Goal: Task Accomplishment & Management: Use online tool/utility

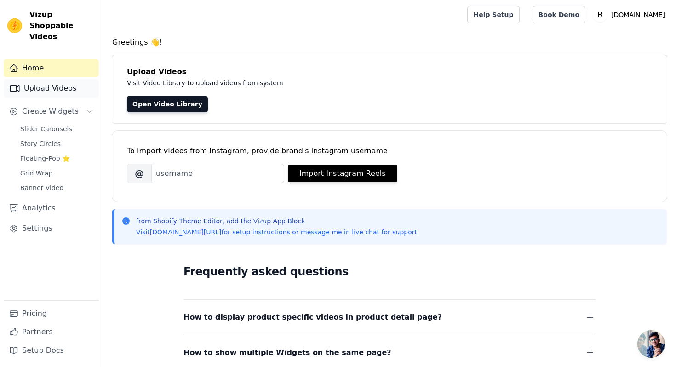
click at [50, 81] on link "Upload Videos" at bounding box center [51, 88] width 95 height 18
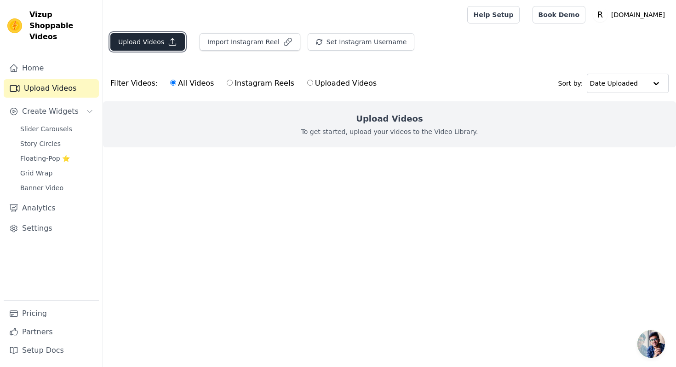
click at [149, 49] on button "Upload Videos" at bounding box center [147, 41] width 75 height 17
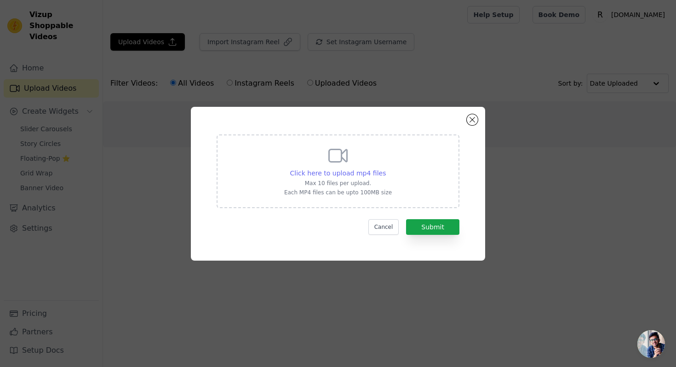
click at [354, 172] on span "Click here to upload mp4 files" at bounding box center [338, 172] width 96 height 7
click at [385, 168] on input "Click here to upload mp4 files Max 10 files per upload. Each MP4 files can be u…" at bounding box center [385, 168] width 0 height 0
type input "C:\fakepath\2584af91-7802-44a5-82af-2a088aec0711.mp4"
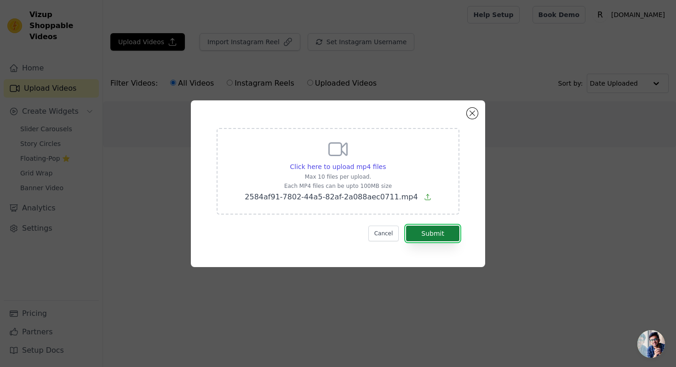
click at [436, 235] on button "Submit" at bounding box center [432, 233] width 53 height 16
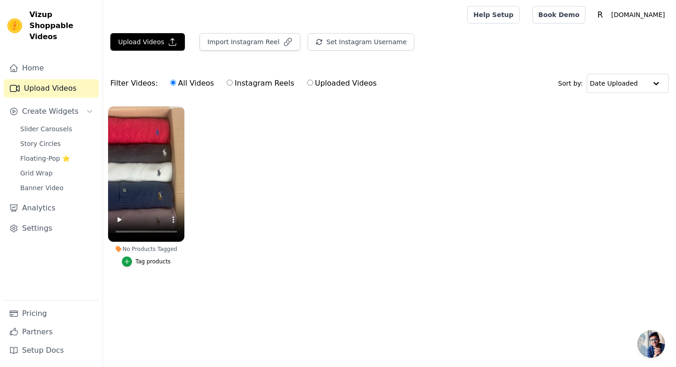
click at [151, 263] on div "Tag products" at bounding box center [153, 261] width 35 height 7
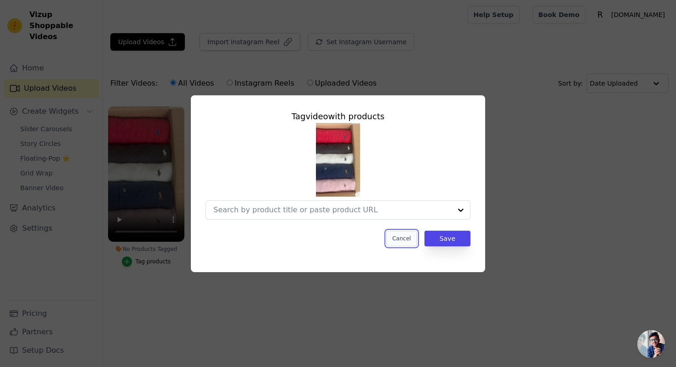
click at [405, 239] on button "Cancel" at bounding box center [401, 238] width 31 height 16
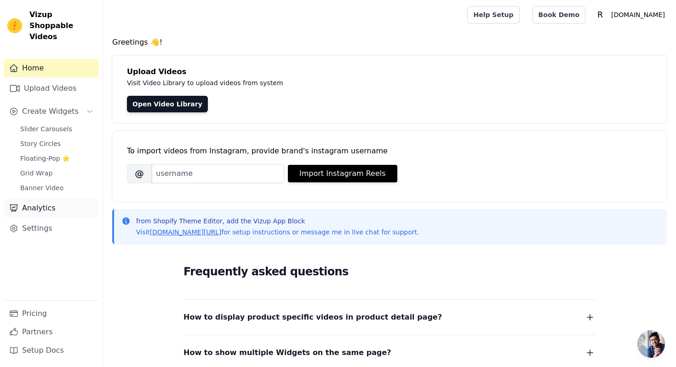
click at [66, 203] on link "Analytics" at bounding box center [51, 208] width 95 height 18
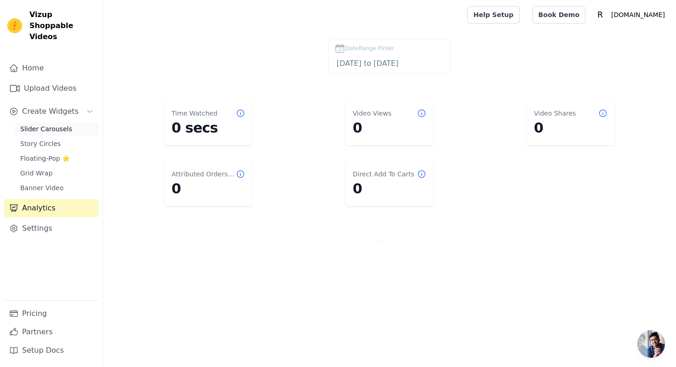
click at [64, 124] on span "Slider Carousels" at bounding box center [46, 128] width 52 height 9
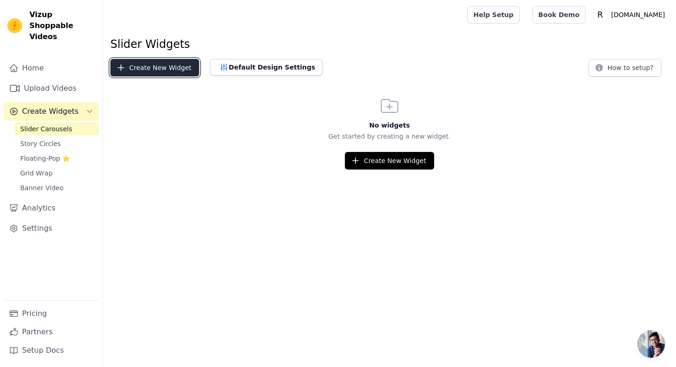
click at [158, 70] on button "Create New Widget" at bounding box center [154, 67] width 89 height 17
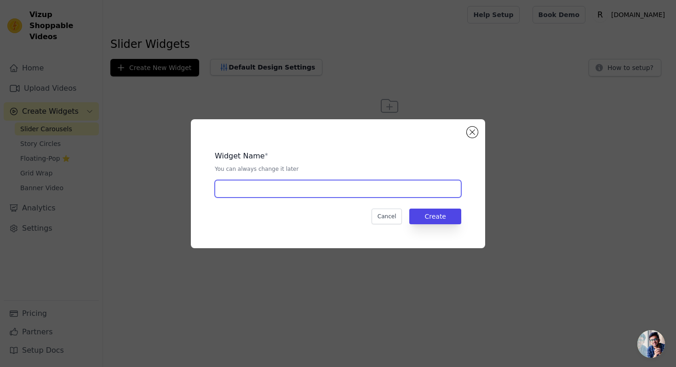
click at [315, 193] on input "text" at bounding box center [338, 188] width 247 height 17
type input "Resellprofits video slider"
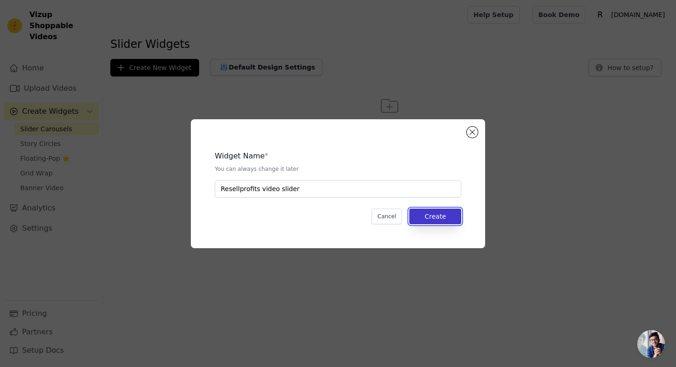
click at [459, 213] on button "Create" at bounding box center [435, 216] width 52 height 16
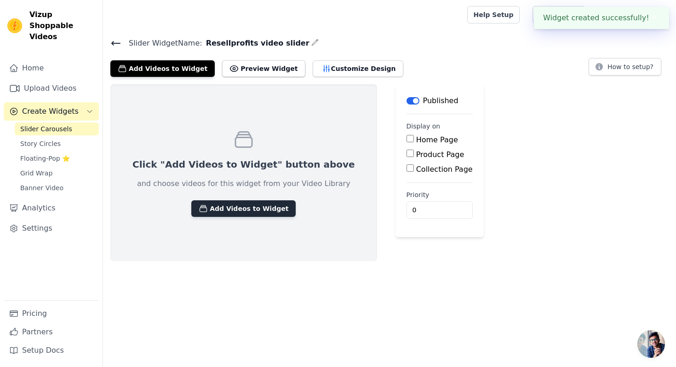
click at [249, 208] on button "Add Videos to Widget" at bounding box center [243, 208] width 104 height 17
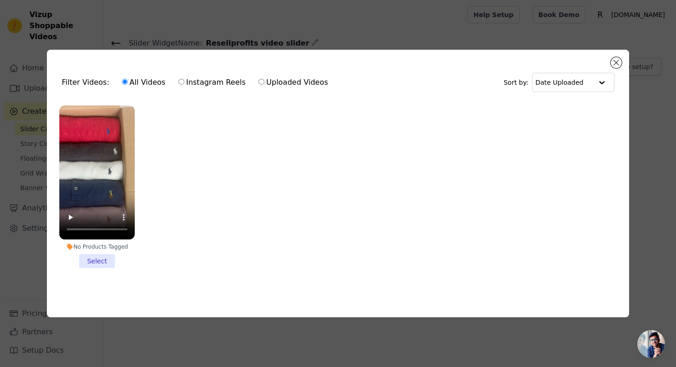
click at [107, 254] on li "No Products Tagged Select" at bounding box center [96, 186] width 75 height 162
click at [0, 0] on input "No Products Tagged Select" at bounding box center [0, 0] width 0 height 0
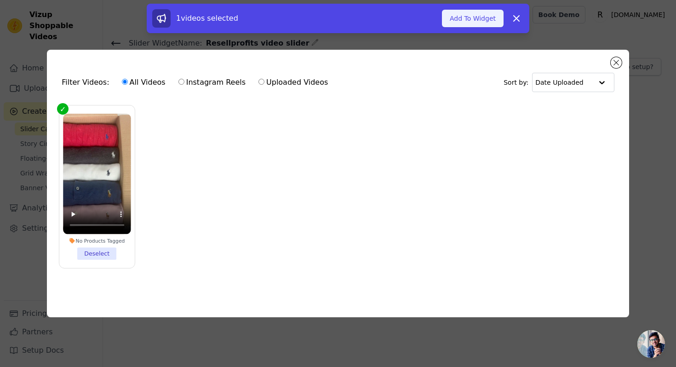
click at [465, 17] on button "Add To Widget" at bounding box center [473, 18] width 62 height 17
click at [513, 19] on link "Help Setup" at bounding box center [493, 14] width 52 height 17
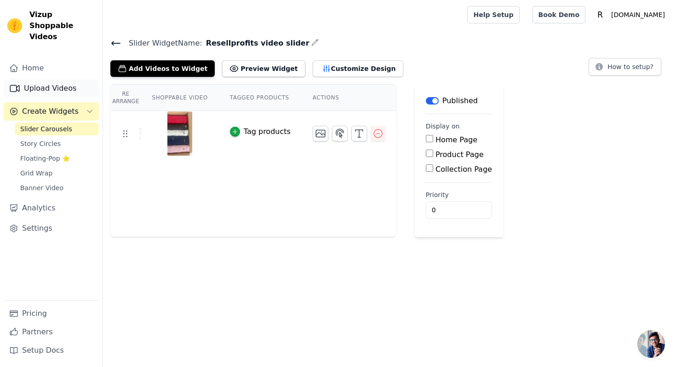
click at [54, 82] on link "Upload Videos" at bounding box center [51, 88] width 95 height 18
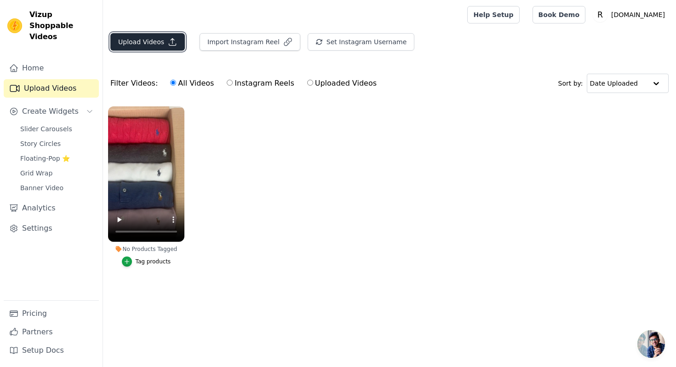
click at [152, 47] on button "Upload Videos" at bounding box center [147, 41] width 75 height 17
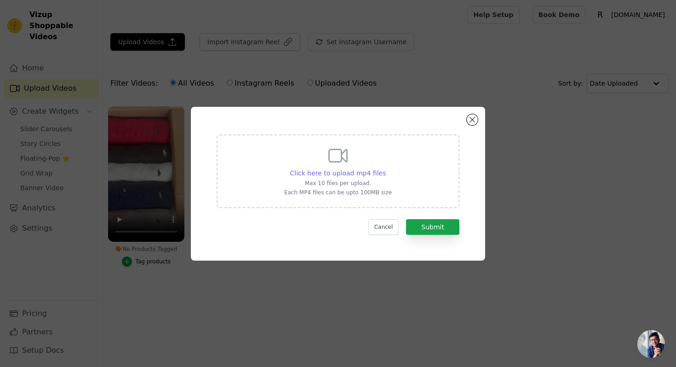
click at [350, 170] on span "Click here to upload mp4 files" at bounding box center [338, 172] width 96 height 7
click at [385, 168] on input "Click here to upload mp4 files Max 10 files per upload. Each MP4 files can be u…" at bounding box center [385, 168] width 0 height 0
type input "C:\fakepath\c6f7a40e-5e6d-4bb4-80f8-e12e21c842df.mp4"
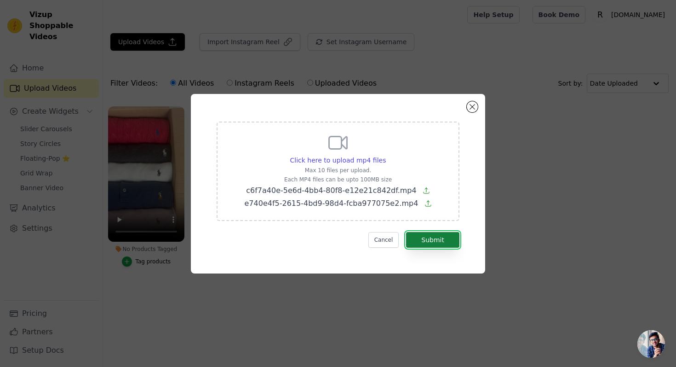
click at [450, 245] on button "Submit" at bounding box center [432, 240] width 53 height 16
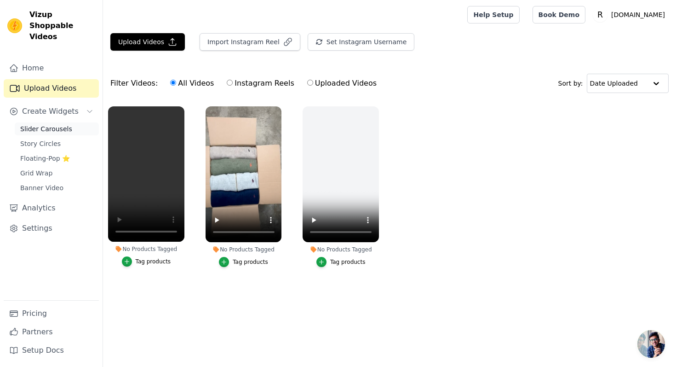
click at [63, 124] on span "Slider Carousels" at bounding box center [46, 128] width 52 height 9
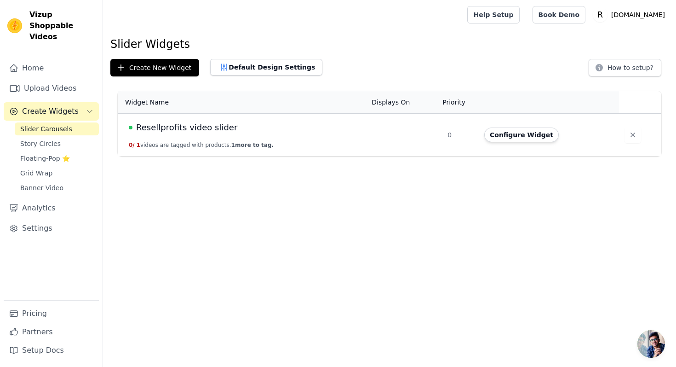
click at [305, 138] on td "Resellprofits video slider 0 / 1 videos are tagged with products. 1 more to tag." at bounding box center [242, 135] width 248 height 43
click at [538, 134] on button "Configure Widget" at bounding box center [521, 134] width 75 height 15
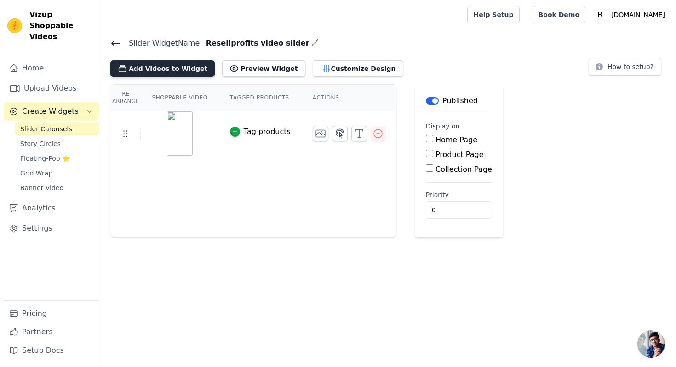
click at [178, 66] on button "Add Videos to Widget" at bounding box center [162, 68] width 104 height 17
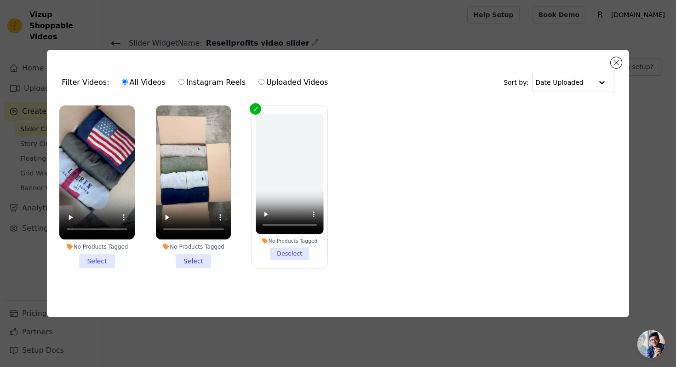
click at [96, 264] on li "No Products Tagged Select" at bounding box center [96, 186] width 75 height 162
click at [0, 0] on input "No Products Tagged Select" at bounding box center [0, 0] width 0 height 0
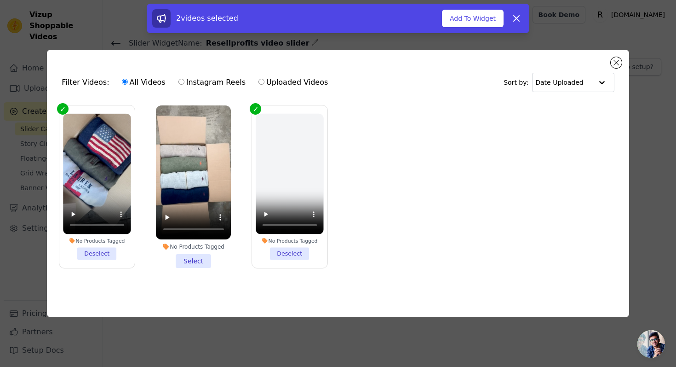
click at [185, 260] on li "No Products Tagged Select" at bounding box center [193, 186] width 75 height 162
click at [0, 0] on input "No Products Tagged Select" at bounding box center [0, 0] width 0 height 0
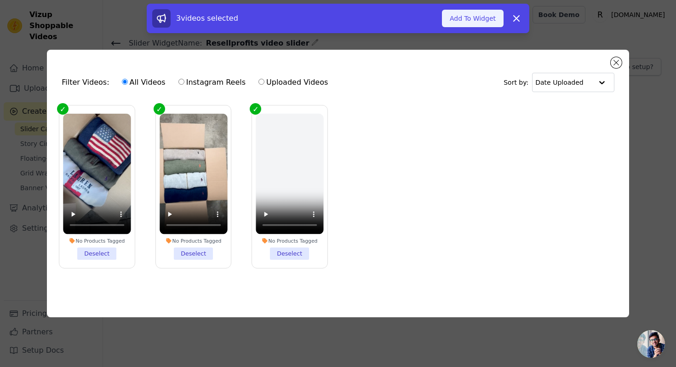
click at [471, 17] on button "Add To Widget" at bounding box center [473, 18] width 62 height 17
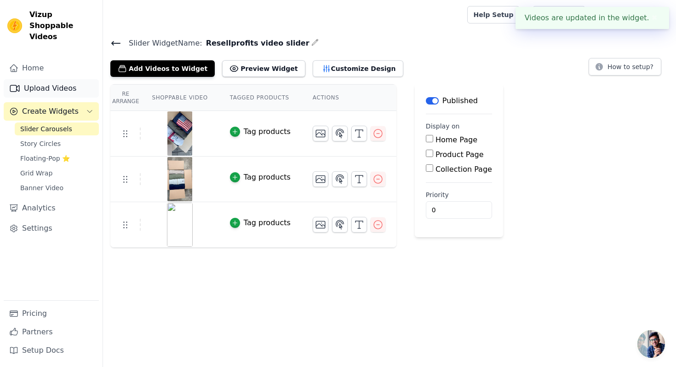
click at [43, 79] on link "Upload Videos" at bounding box center [51, 88] width 95 height 18
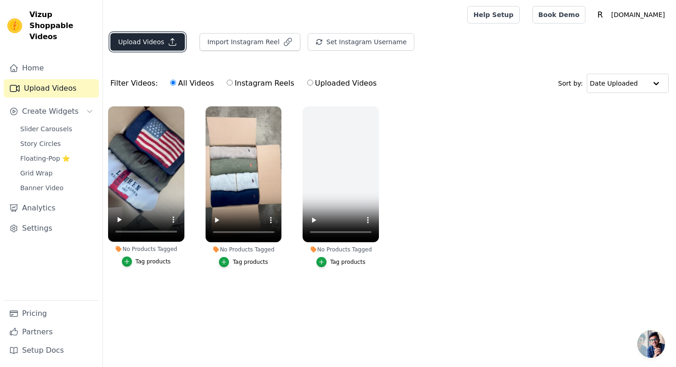
click at [150, 46] on button "Upload Videos" at bounding box center [147, 41] width 75 height 17
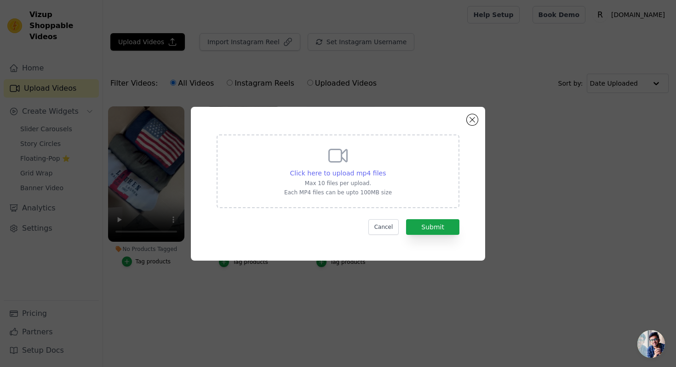
click at [331, 171] on span "Click here to upload mp4 files" at bounding box center [338, 172] width 96 height 7
click at [385, 168] on input "Click here to upload mp4 files Max 10 files per upload. Each MP4 files can be u…" at bounding box center [385, 168] width 0 height 0
type input "C:\fakepath\774d8376-398b-45de-a6d4-02bea6cf968d.mp4"
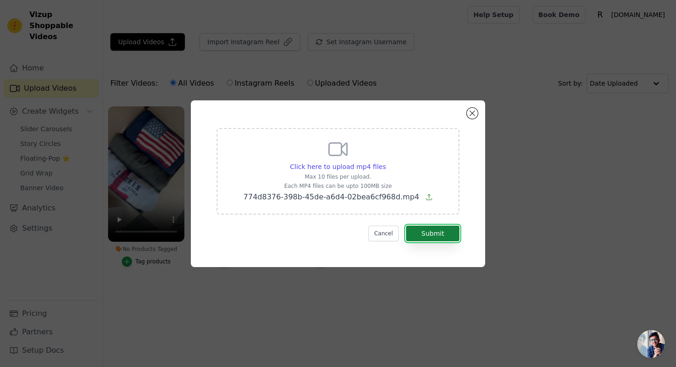
click at [442, 237] on button "Submit" at bounding box center [432, 233] width 53 height 16
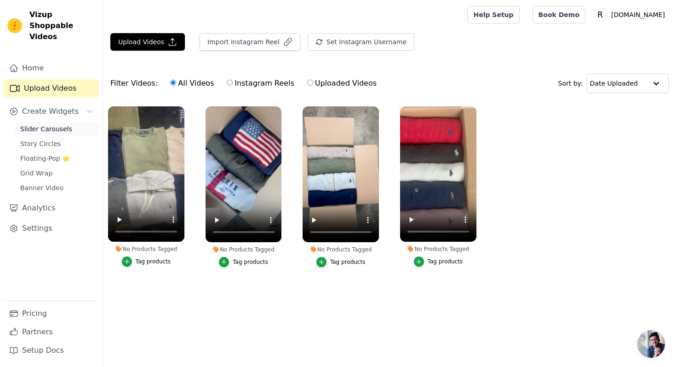
click at [49, 124] on span "Slider Carousels" at bounding box center [46, 128] width 52 height 9
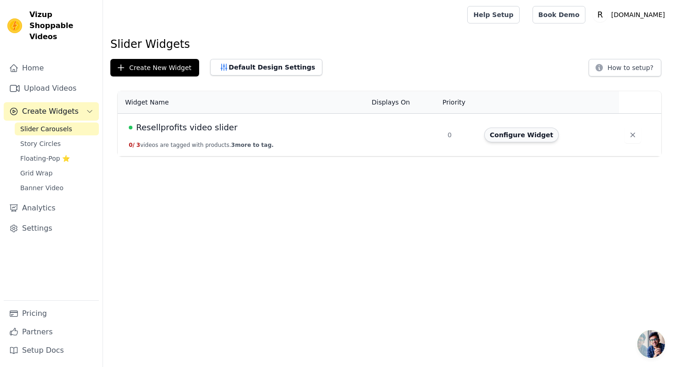
click at [527, 137] on button "Configure Widget" at bounding box center [521, 134] width 75 height 15
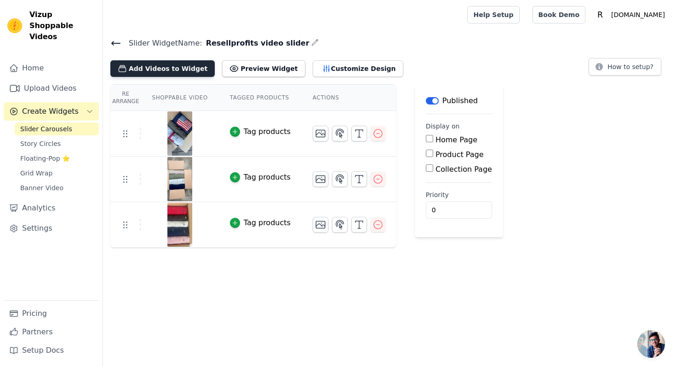
click at [182, 66] on button "Add Videos to Widget" at bounding box center [162, 68] width 104 height 17
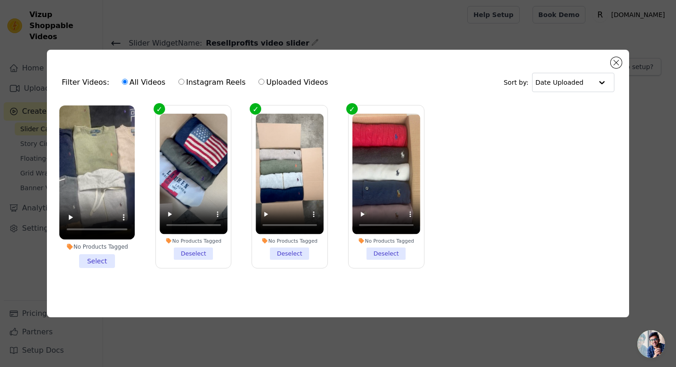
click at [97, 263] on li "No Products Tagged Select" at bounding box center [96, 186] width 75 height 162
click at [0, 0] on input "No Products Tagged Select" at bounding box center [0, 0] width 0 height 0
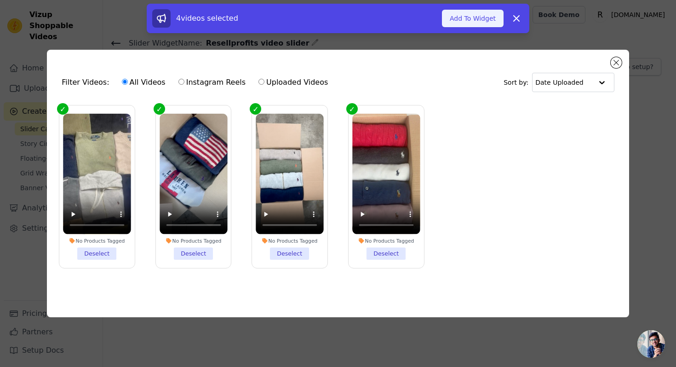
click at [461, 22] on button "Add To Widget" at bounding box center [473, 18] width 62 height 17
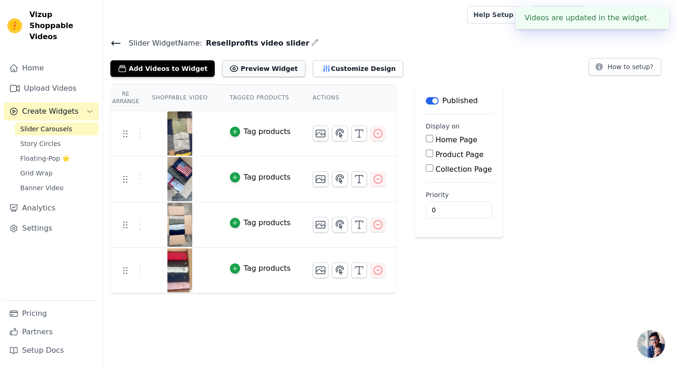
click at [247, 68] on button "Preview Widget" at bounding box center [263, 68] width 83 height 17
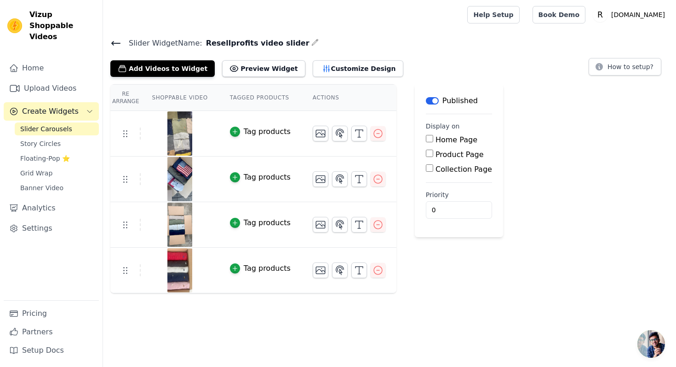
click at [430, 141] on input "Home Page" at bounding box center [429, 138] width 7 height 7
checkbox input "true"
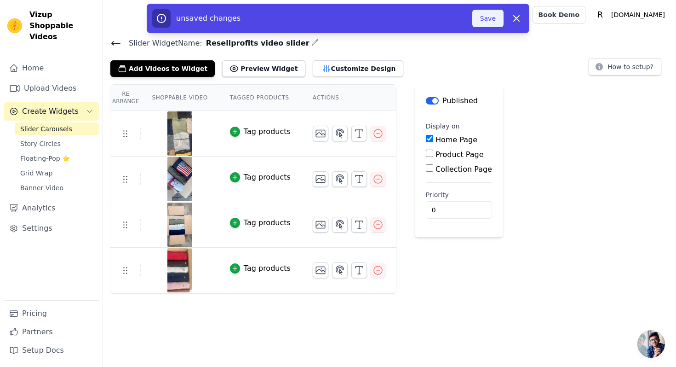
click at [482, 17] on button "Save" at bounding box center [487, 18] width 31 height 17
click at [491, 19] on button "Save" at bounding box center [487, 18] width 31 height 17
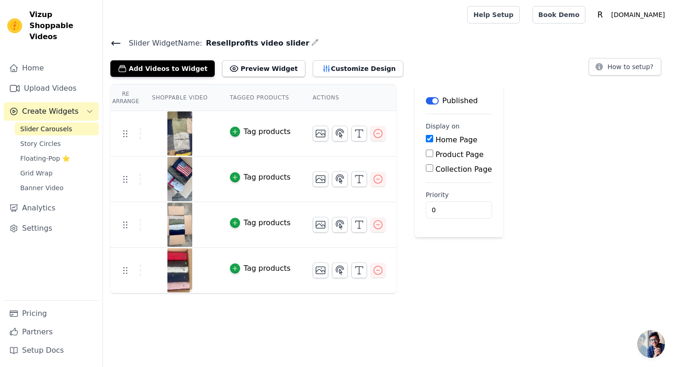
click at [312, 99] on th "Actions" at bounding box center [349, 98] width 95 height 26
click at [449, 203] on input "0" at bounding box center [459, 209] width 66 height 17
click at [460, 205] on input "1" at bounding box center [459, 209] width 66 height 17
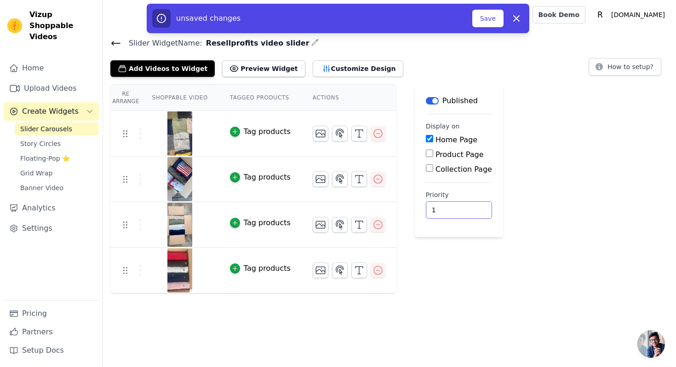
click at [467, 212] on input "1" at bounding box center [459, 209] width 66 height 17
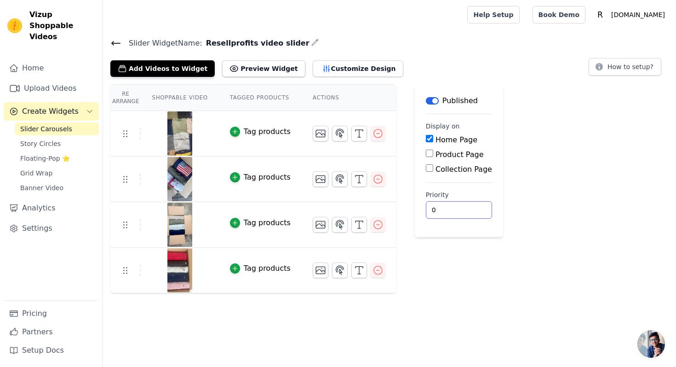
type input "0"
click at [461, 212] on input "0" at bounding box center [459, 209] width 66 height 17
click at [39, 60] on link "Home" at bounding box center [51, 68] width 95 height 18
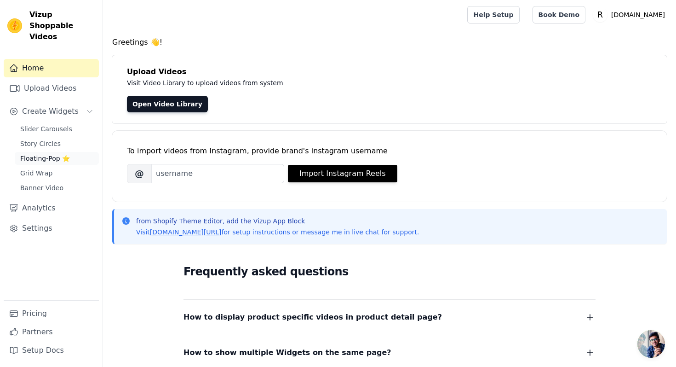
click at [47, 154] on span "Floating-Pop ⭐" at bounding box center [45, 158] width 50 height 9
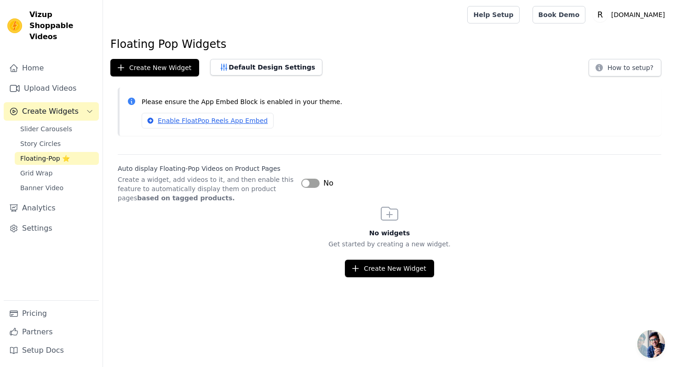
click at [43, 139] on div "Slider Carousels Story Circles Floating-Pop ⭐ Grid Wrap Banner Video" at bounding box center [57, 158] width 84 height 72
click at [45, 139] on span "Story Circles" at bounding box center [40, 143] width 40 height 9
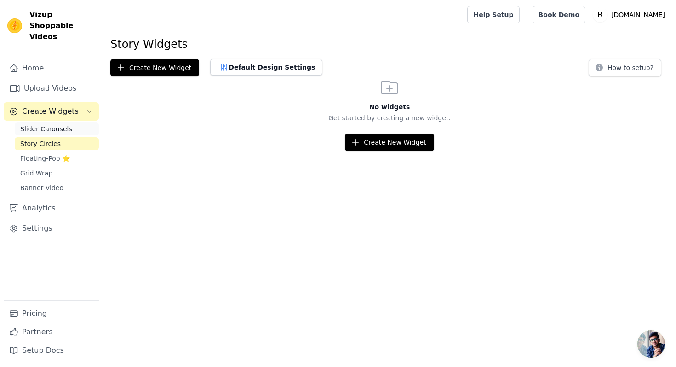
click at [49, 124] on span "Slider Carousels" at bounding box center [46, 128] width 52 height 9
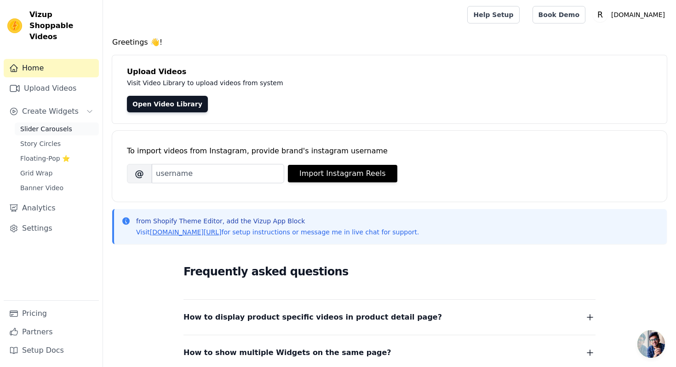
click at [55, 124] on span "Slider Carousels" at bounding box center [46, 128] width 52 height 9
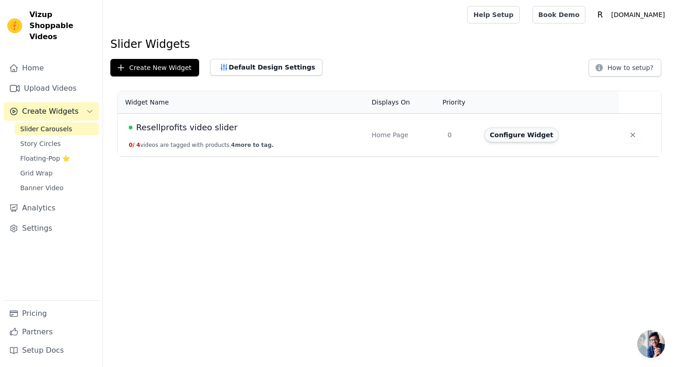
click at [520, 139] on button "Configure Widget" at bounding box center [521, 134] width 75 height 15
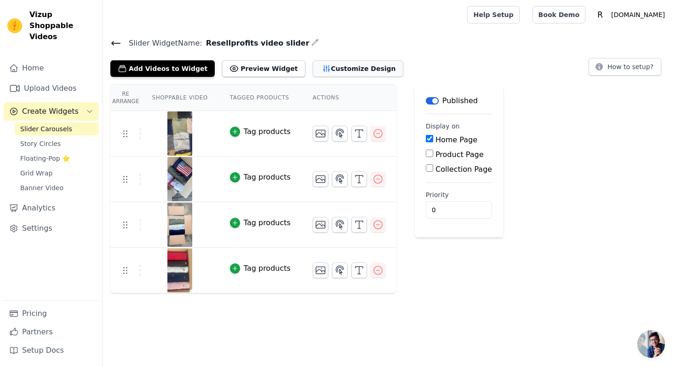
click at [337, 71] on button "Customize Design" at bounding box center [358, 68] width 91 height 17
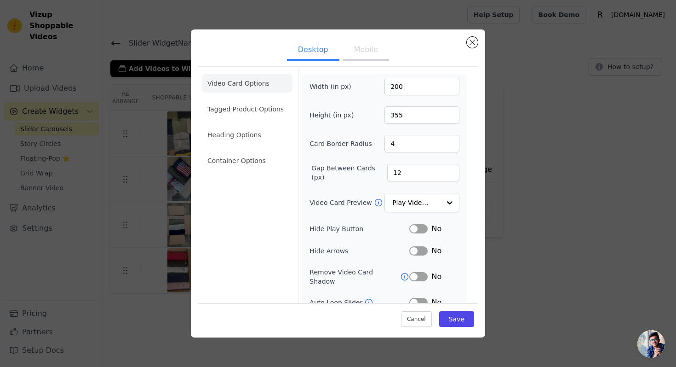
click at [506, 177] on div "Desktop Mobile Video Card Options Tagged Product Options Heading Options Contai…" at bounding box center [338, 184] width 647 height 338
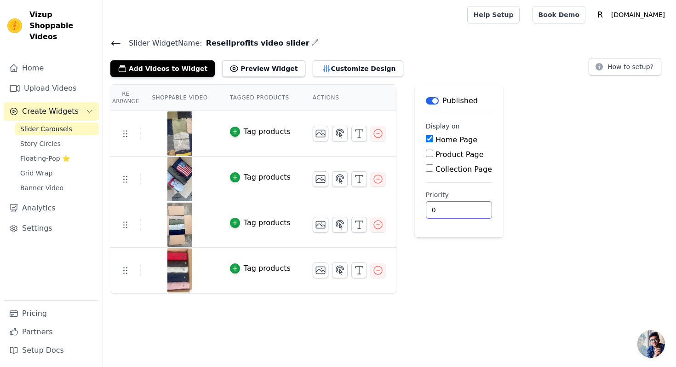
click at [432, 208] on input "0" at bounding box center [459, 209] width 66 height 17
click at [554, 168] on div "Re Arrange Shoppable Video Tagged Products Actions Tag products Tag products Ta…" at bounding box center [389, 188] width 573 height 209
click at [609, 65] on button "How to setup?" at bounding box center [625, 66] width 73 height 17
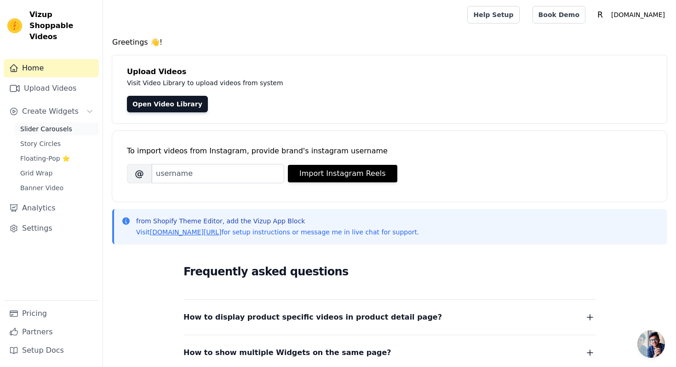
click at [50, 124] on span "Slider Carousels" at bounding box center [46, 128] width 52 height 9
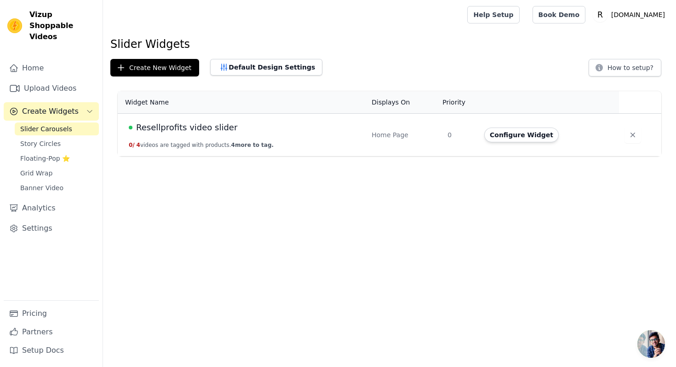
click at [270, 144] on td "Resellprofits video slider 0 / 4 videos are tagged with products. 4 more to tag." at bounding box center [242, 135] width 248 height 43
click at [491, 126] on td "Configure Widget" at bounding box center [549, 135] width 140 height 43
click at [499, 132] on button "Configure Widget" at bounding box center [521, 134] width 75 height 15
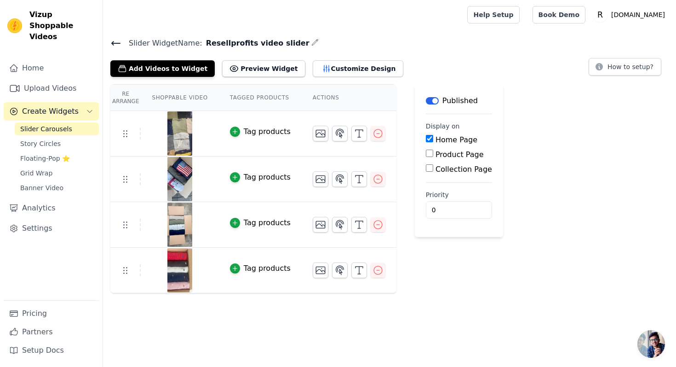
click at [371, 76] on div "Slider Widget Name: Resellprofits video slider Add Videos to Widget Preview Wid…" at bounding box center [389, 165] width 573 height 256
click at [360, 72] on button "Customize Design" at bounding box center [358, 68] width 91 height 17
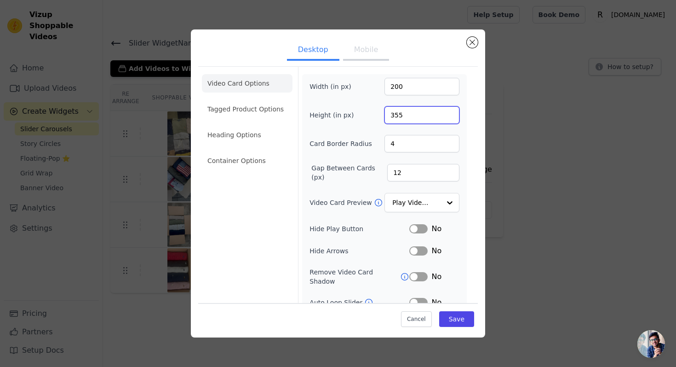
click at [416, 115] on input "355" at bounding box center [421, 114] width 75 height 17
click at [452, 118] on input "354" at bounding box center [421, 114] width 75 height 17
click at [452, 118] on input "353" at bounding box center [421, 114] width 75 height 17
click at [452, 118] on input "352" at bounding box center [421, 114] width 75 height 17
click at [452, 118] on input "351" at bounding box center [421, 114] width 75 height 17
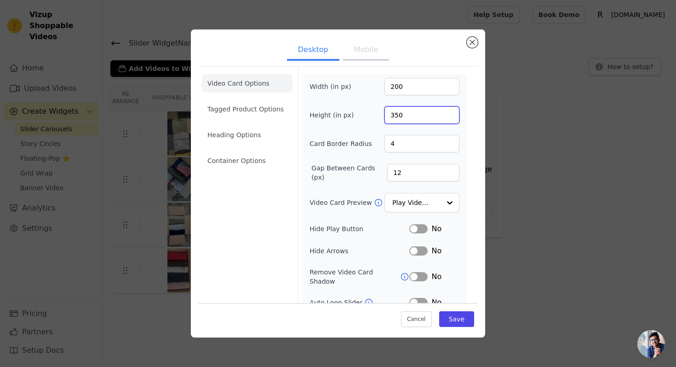
click at [452, 118] on input "350" at bounding box center [421, 114] width 75 height 17
click at [452, 118] on input "349" at bounding box center [421, 114] width 75 height 17
drag, startPoint x: 452, startPoint y: 118, endPoint x: 435, endPoint y: 117, distance: 17.5
click at [452, 118] on input "347" at bounding box center [421, 114] width 75 height 17
click at [395, 116] on input "42" at bounding box center [421, 114] width 75 height 17
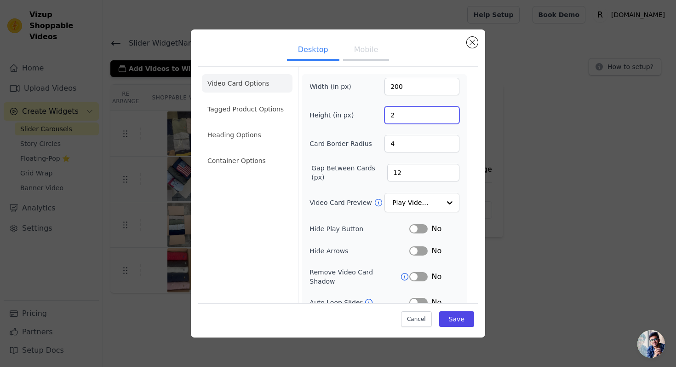
click at [405, 118] on input "2" at bounding box center [421, 114] width 75 height 17
type input "200"
click at [458, 317] on button "Save" at bounding box center [456, 318] width 35 height 16
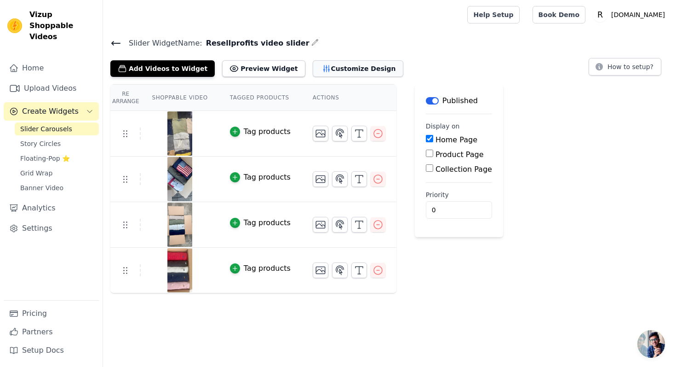
click at [322, 62] on button "Customize Design" at bounding box center [358, 68] width 91 height 17
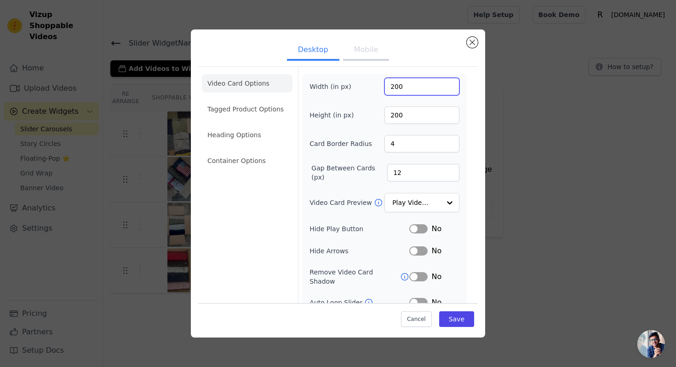
click at [419, 88] on input "200" at bounding box center [421, 86] width 75 height 17
type input "295"
click at [464, 319] on button "Save" at bounding box center [456, 318] width 35 height 16
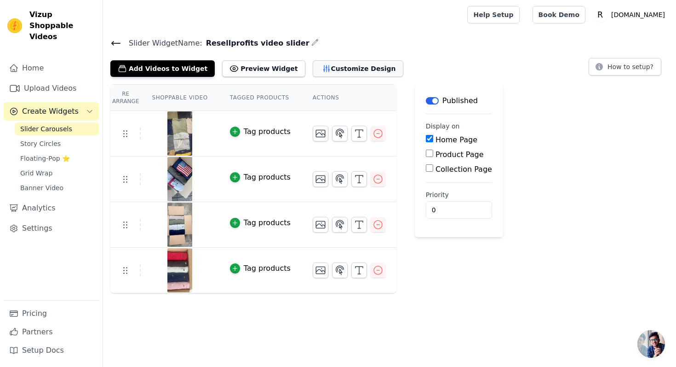
click at [320, 63] on button "Customize Design" at bounding box center [358, 68] width 91 height 17
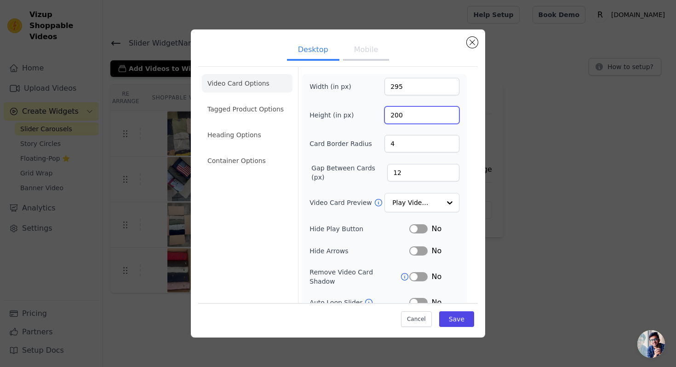
click at [422, 116] on input "200" at bounding box center [421, 114] width 75 height 17
type input "295"
click at [430, 86] on input "295" at bounding box center [421, 86] width 75 height 17
type input "200"
click at [451, 321] on button "Save" at bounding box center [456, 318] width 35 height 16
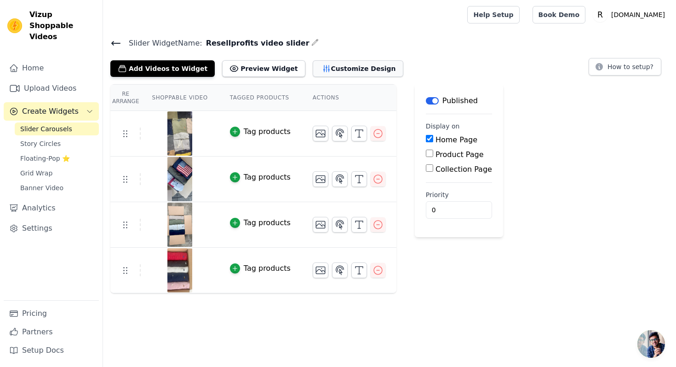
click at [333, 67] on button "Customize Design" at bounding box center [358, 68] width 91 height 17
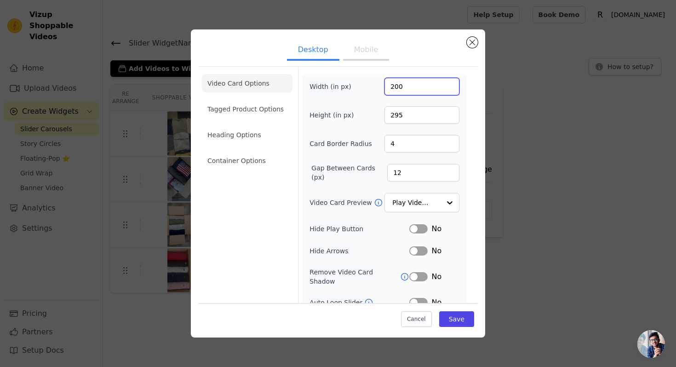
click at [417, 88] on input "200" at bounding box center [421, 86] width 75 height 17
click at [395, 88] on input "2175" at bounding box center [421, 86] width 75 height 17
type input "175"
click at [410, 120] on input "295" at bounding box center [421, 114] width 75 height 17
click at [394, 117] on input "4310" at bounding box center [421, 114] width 75 height 17
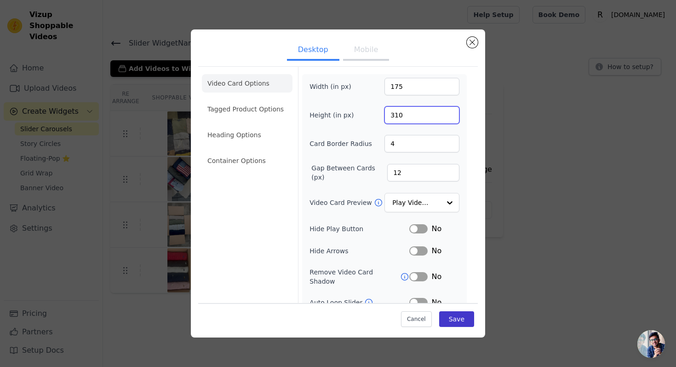
type input "310"
click at [454, 318] on button "Save" at bounding box center [456, 318] width 35 height 16
